Goal: Task Accomplishment & Management: Use online tool/utility

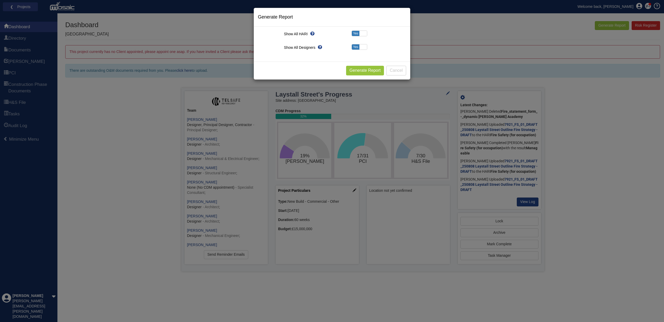
click at [400, 71] on button "Cancel" at bounding box center [396, 71] width 20 height 10
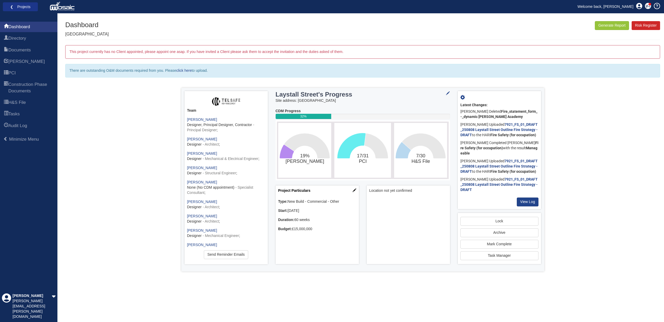
click at [19, 6] on link "❮ Projects" at bounding box center [20, 6] width 28 height 7
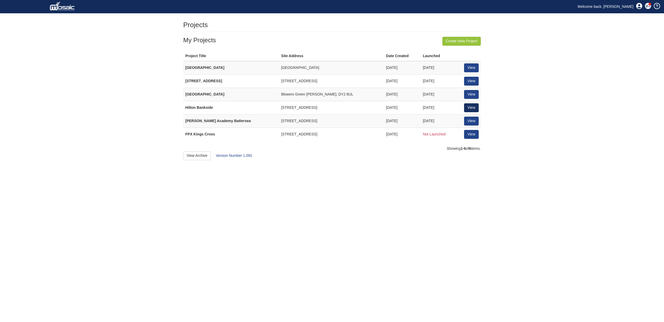
click at [471, 106] on link "View" at bounding box center [471, 107] width 15 height 9
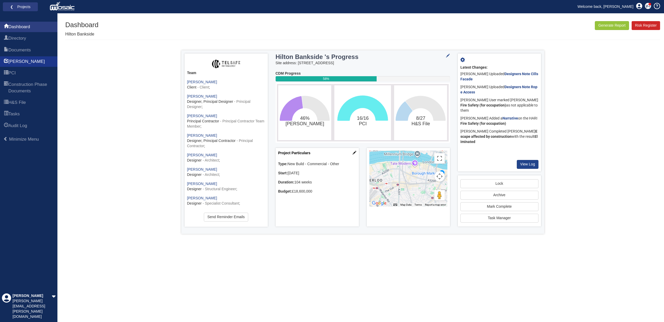
click at [17, 60] on span "[PERSON_NAME]" at bounding box center [26, 61] width 37 height 6
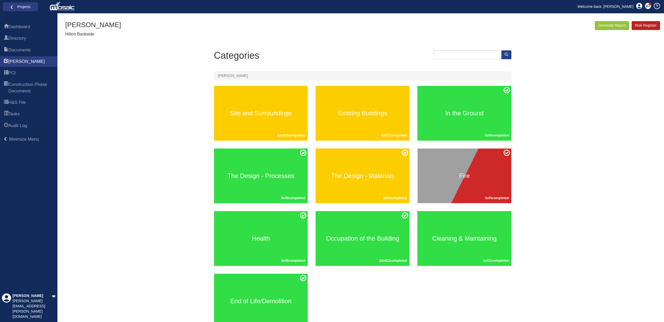
click at [649, 26] on link "Risk Register" at bounding box center [646, 25] width 28 height 9
click at [606, 24] on button "Generate Report" at bounding box center [612, 25] width 34 height 9
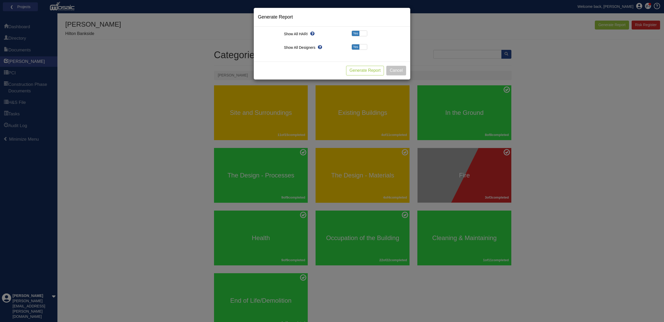
click at [362, 69] on button "Generate Report" at bounding box center [365, 71] width 38 height 10
